Goal: Information Seeking & Learning: Check status

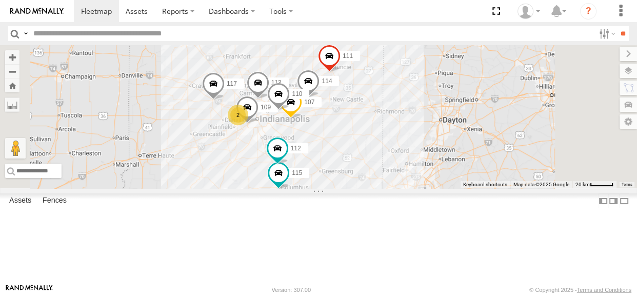
drag, startPoint x: 374, startPoint y: 148, endPoint x: 325, endPoint y: 163, distance: 51.1
click at [325, 163] on div "114 2 110 107 115 117 109 111 112 113" at bounding box center [318, 116] width 637 height 143
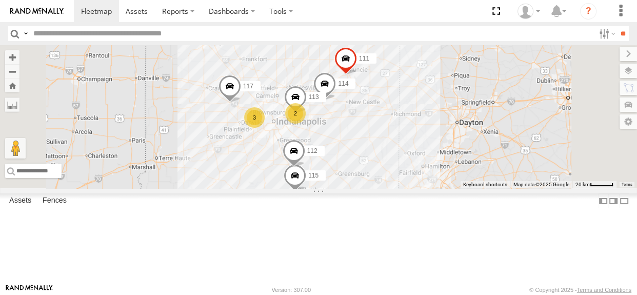
drag, startPoint x: 392, startPoint y: 189, endPoint x: 360, endPoint y: 207, distance: 37.0
click at [360, 188] on div "114 3 2 115 117 111 112 113" at bounding box center [318, 116] width 637 height 143
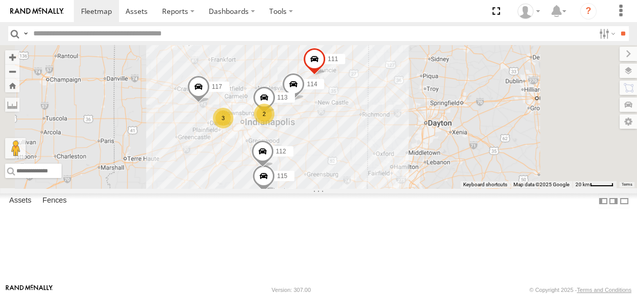
drag, startPoint x: 395, startPoint y: 203, endPoint x: 363, endPoint y: 204, distance: 32.3
click at [363, 188] on div "114 3 2 115 117 111 112 113" at bounding box center [318, 116] width 637 height 143
click at [274, 168] on span at bounding box center [262, 154] width 23 height 28
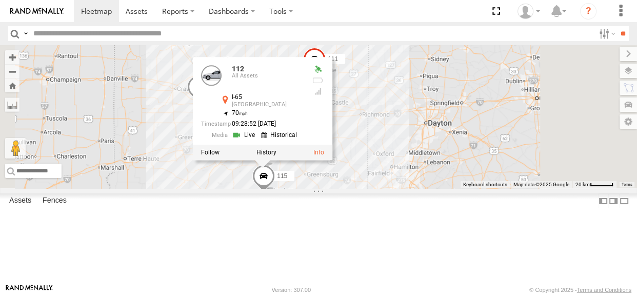
click at [487, 185] on div "114 3 2 115 117 111 112 113 112 All Assets I-65 Edinburgh 39.38959 , -85.94305 …" at bounding box center [318, 116] width 637 height 143
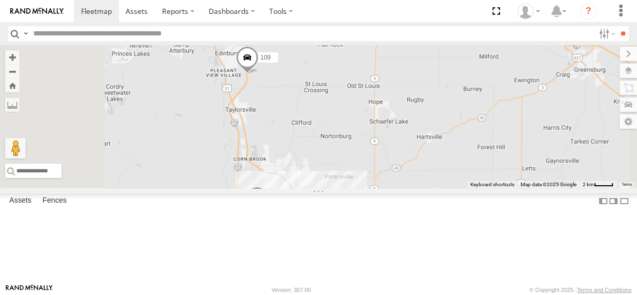
drag, startPoint x: 397, startPoint y: 159, endPoint x: 433, endPoint y: 200, distance: 54.5
click at [433, 188] on div "114 115 117 111 107 109 112" at bounding box center [318, 116] width 637 height 143
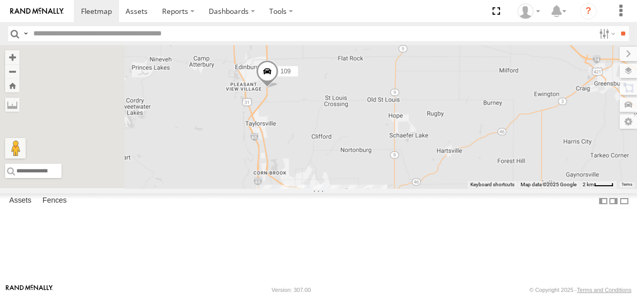
drag, startPoint x: 361, startPoint y: 158, endPoint x: 358, endPoint y: 149, distance: 9.6
click at [358, 149] on div "114 115 117 111 107 109 112" at bounding box center [318, 116] width 637 height 143
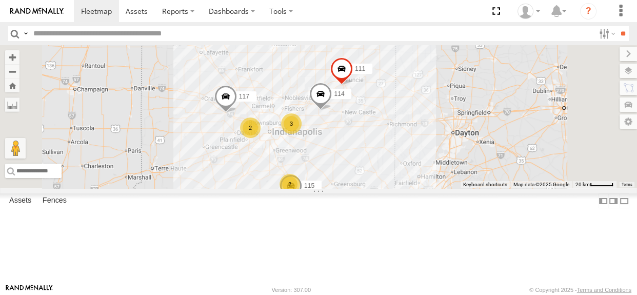
drag, startPoint x: 420, startPoint y: 166, endPoint x: 444, endPoint y: 203, distance: 43.8
click at [444, 188] on div "114 115 117 111 2 3 2" at bounding box center [318, 116] width 637 height 143
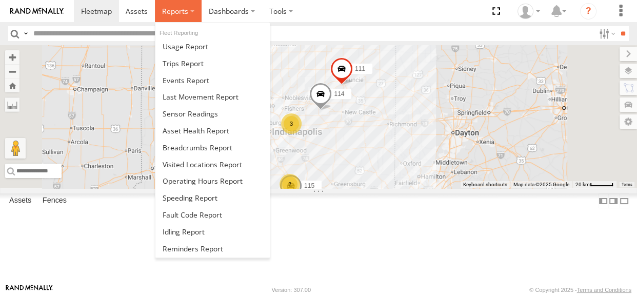
click at [177, 14] on span at bounding box center [175, 11] width 26 height 10
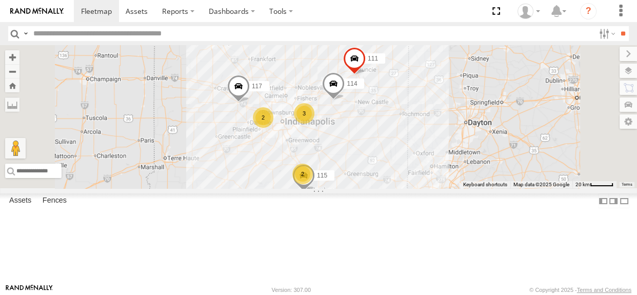
drag, startPoint x: 381, startPoint y: 149, endPoint x: 355, endPoint y: 168, distance: 31.9
click at [355, 168] on div "114 2 3 115 117 2 111" at bounding box center [318, 116] width 637 height 143
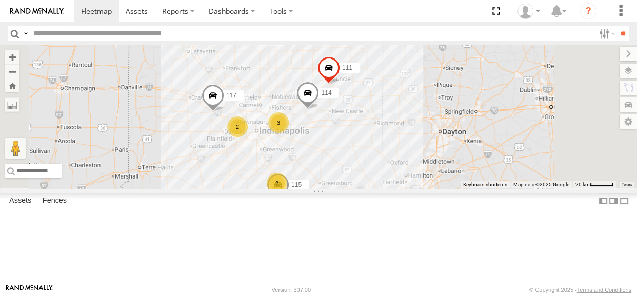
drag, startPoint x: 457, startPoint y: 189, endPoint x: 433, endPoint y: 197, distance: 26.1
click at [433, 188] on div "114 2 3 115 117 2 111" at bounding box center [318, 116] width 637 height 143
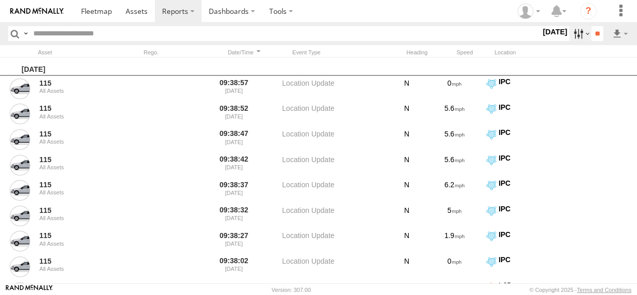
click at [569, 38] on label at bounding box center [580, 33] width 22 height 15
click at [0, 0] on span "Media" at bounding box center [0, 0] width 0 height 0
click at [596, 31] on input "**" at bounding box center [597, 33] width 12 height 15
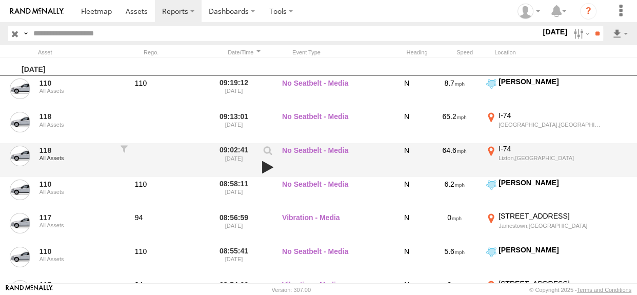
click at [270, 169] on link at bounding box center [267, 167] width 17 height 14
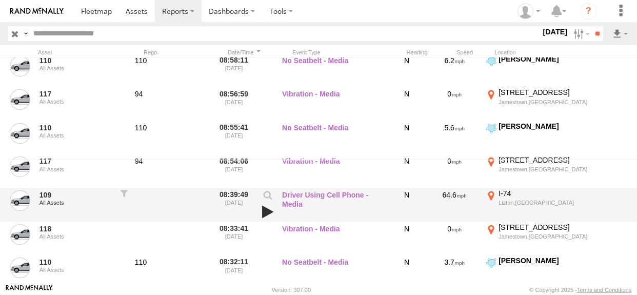
scroll to position [124, 0]
click at [267, 210] on link at bounding box center [267, 211] width 17 height 14
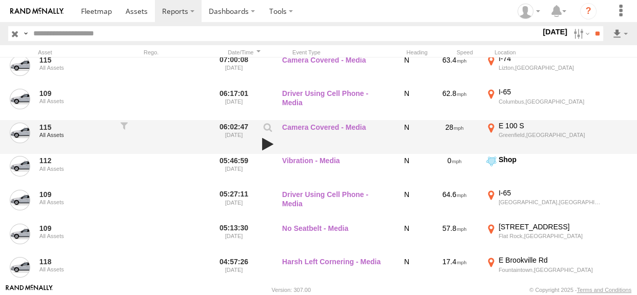
scroll to position [528, 0]
click at [266, 143] on link at bounding box center [267, 143] width 17 height 14
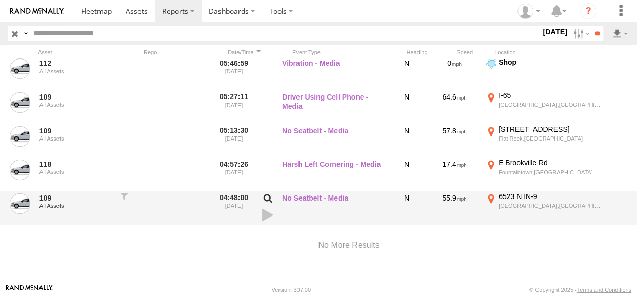
scroll to position [628, 0]
click at [266, 211] on link at bounding box center [267, 215] width 17 height 14
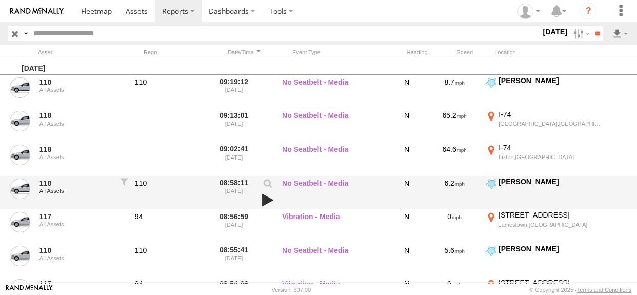
scroll to position [0, 0]
